Goal: Task Accomplishment & Management: Manage account settings

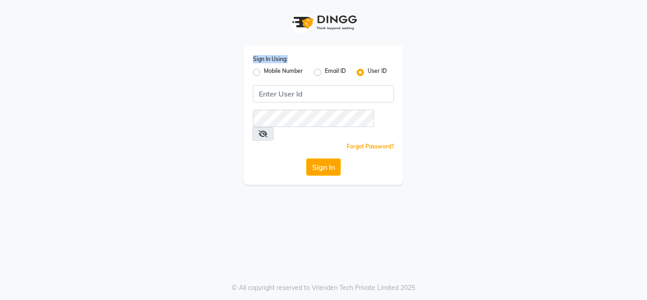
drag, startPoint x: 253, startPoint y: 56, endPoint x: 256, endPoint y: 67, distance: 11.1
click at [256, 67] on div "Sign In Using: Mobile Number Email ID User ID Remember me Forgot Password? Sign…" at bounding box center [323, 115] width 159 height 140
click at [264, 70] on label "Mobile Number" at bounding box center [283, 72] width 39 height 11
click at [264, 70] on input "Mobile Number" at bounding box center [267, 70] width 6 height 6
radio input "true"
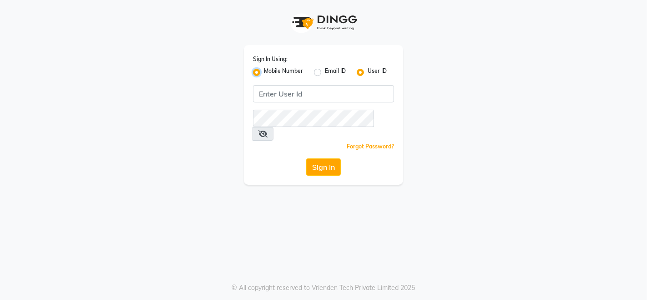
radio input "false"
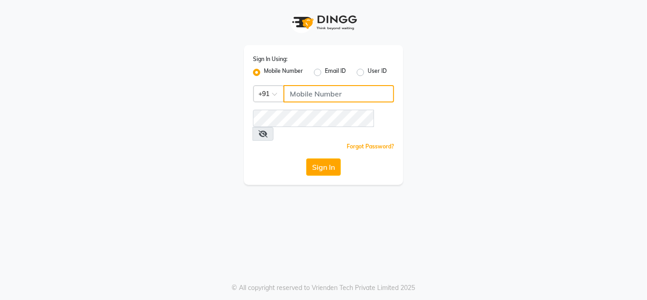
click at [356, 93] on input "Username" at bounding box center [338, 93] width 110 height 17
type input "9012993351"
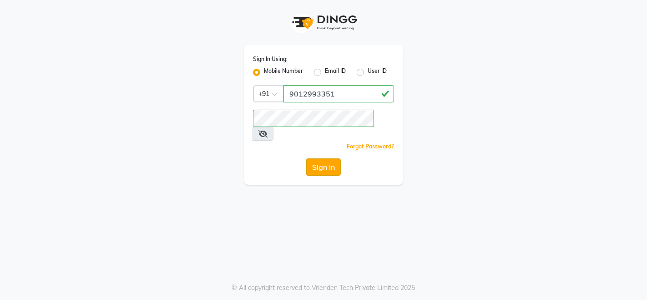
click at [331, 158] on button "Sign In" at bounding box center [323, 166] width 35 height 17
